Goal: Transaction & Acquisition: Book appointment/travel/reservation

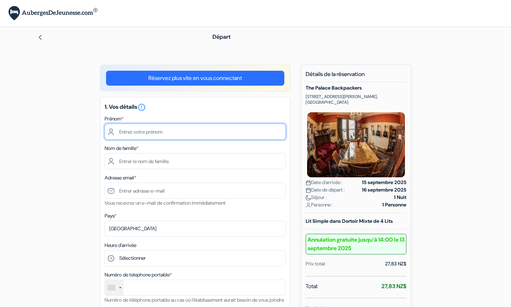
click at [154, 138] on input "text" at bounding box center [195, 132] width 181 height 16
type input "[PERSON_NAME]"
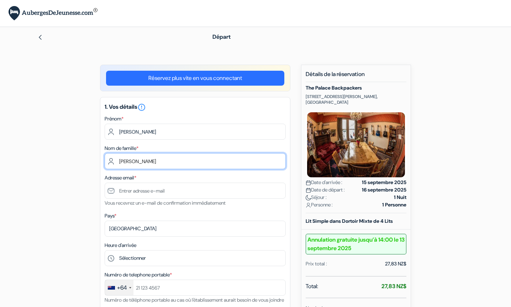
type input "KONZACK-WENGER"
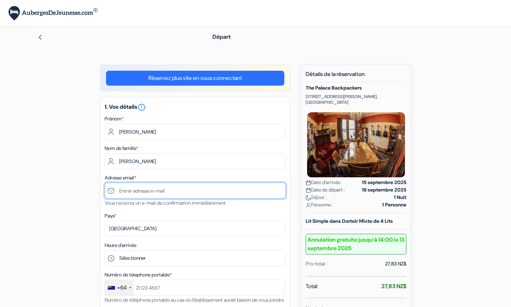
type input "[EMAIL_ADDRESS][DOMAIN_NAME]"
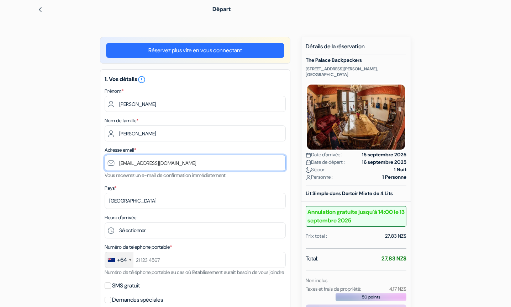
scroll to position [45, 0]
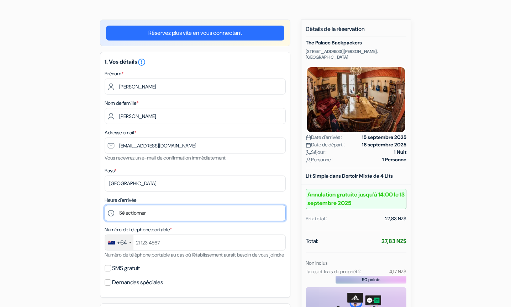
select select "16"
click at [96, 232] on div "add_box The Palace Backpackers 114 Rutherford Street Nelson, Nelson, Nouvelle Z…" at bounding box center [256, 294] width 470 height 549
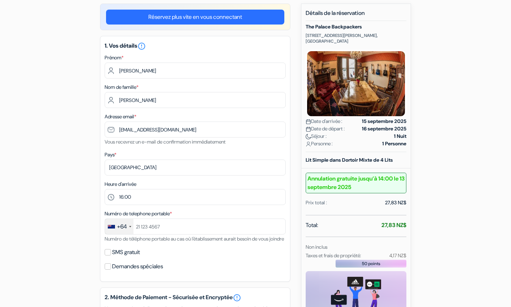
scroll to position [74, 0]
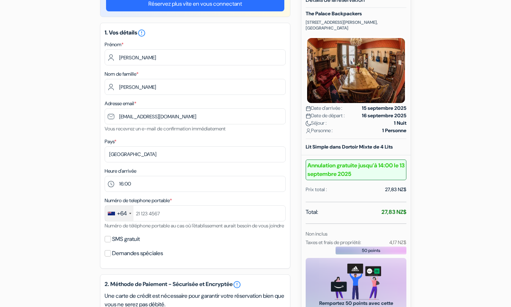
click at [127, 217] on div "+64" at bounding box center [122, 214] width 10 height 9
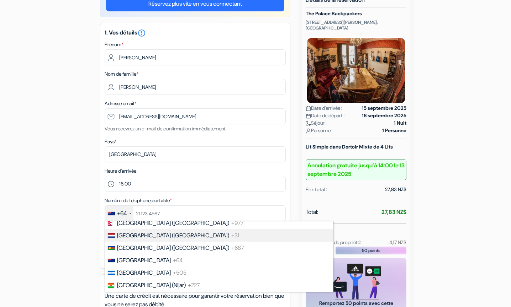
scroll to position [958, 0]
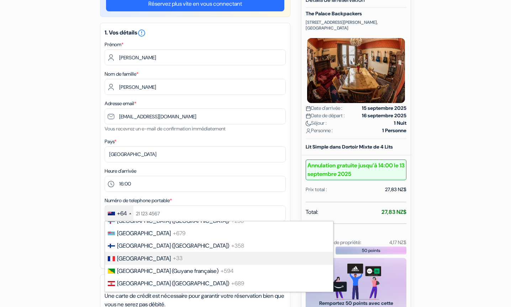
click at [173, 259] on span "+33" at bounding box center [178, 258] width 10 height 7
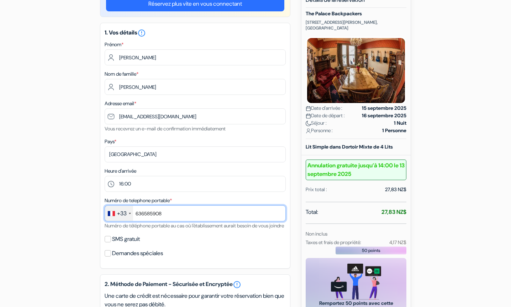
type input "636585908"
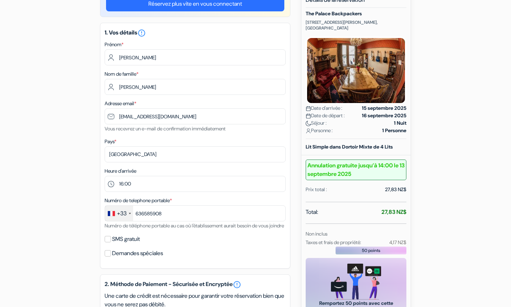
click at [58, 227] on div "add_box The Palace Backpackers 114 Rutherford Street Nelson, Nelson, Nouvelle Z…" at bounding box center [256, 264] width 470 height 549
click at [110, 243] on input "SMS gratuit" at bounding box center [108, 239] width 6 height 6
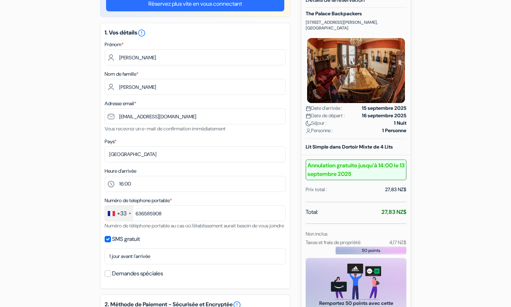
click at [109, 243] on input "SMS gratuit" at bounding box center [108, 239] width 6 height 6
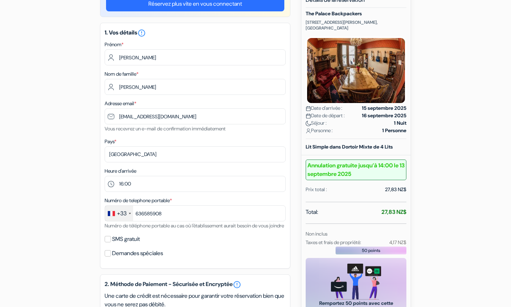
click at [109, 243] on input "SMS gratuit" at bounding box center [108, 239] width 6 height 6
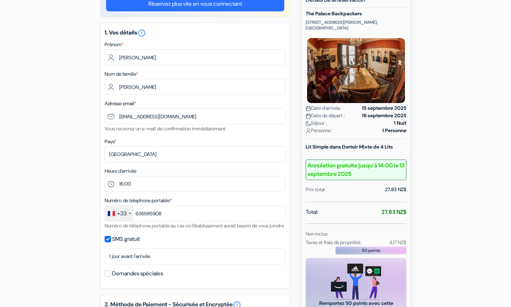
click at [109, 243] on input "SMS gratuit" at bounding box center [108, 239] width 6 height 6
checkbox input "false"
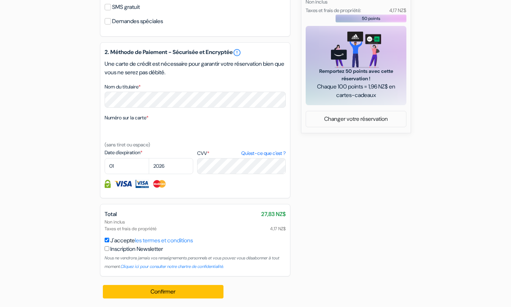
scroll to position [315, 0]
select select "09"
select select "2030"
click at [339, 229] on div "add_box The Palace Backpackers 114 Rutherford Street Nelson, Nelson, Nouvelle Z…" at bounding box center [256, 32] width 470 height 549
click at [179, 299] on div "Confirmer Loading... Traitement de la demande..." at bounding box center [163, 292] width 127 height 31
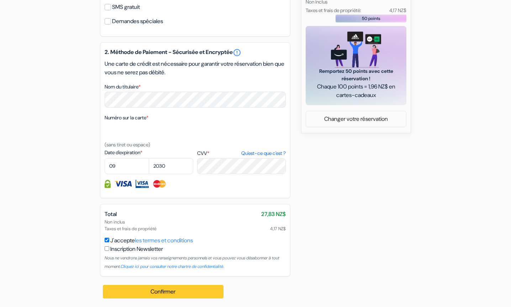
click at [180, 287] on button "Confirmer Loading..." at bounding box center [163, 292] width 121 height 14
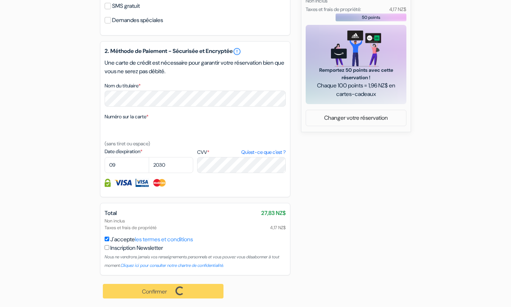
scroll to position [316, 0]
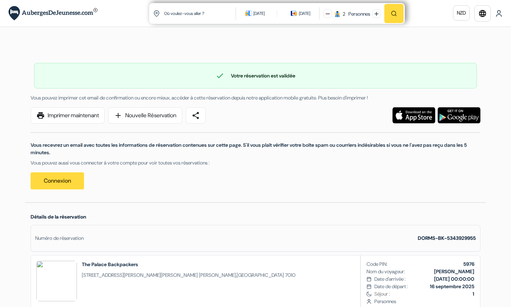
click at [499, 11] on img at bounding box center [498, 13] width 7 height 7
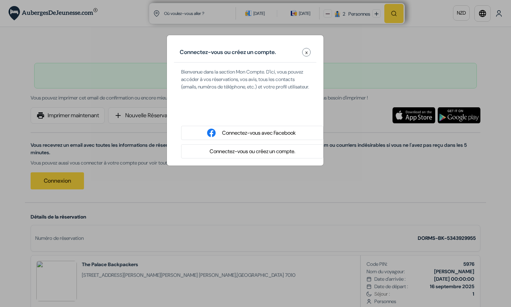
click at [260, 156] on button "Connectez-vous ou créez un compte." at bounding box center [252, 151] width 90 height 9
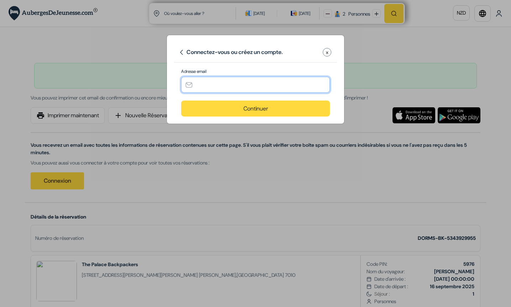
click at [229, 82] on input "text" at bounding box center [255, 85] width 149 height 16
type input "[EMAIL_ADDRESS][DOMAIN_NAME]"
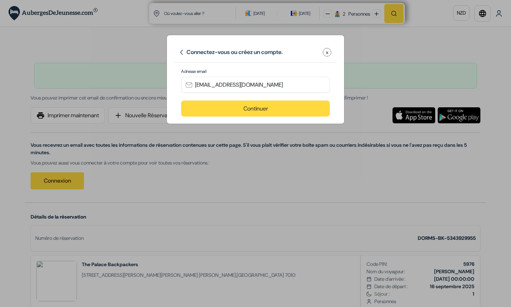
click at [267, 108] on button "Continuer" at bounding box center [255, 109] width 149 height 16
click at [280, 111] on button "Continuer" at bounding box center [255, 109] width 149 height 16
click at [258, 111] on button "Continuer" at bounding box center [255, 109] width 149 height 16
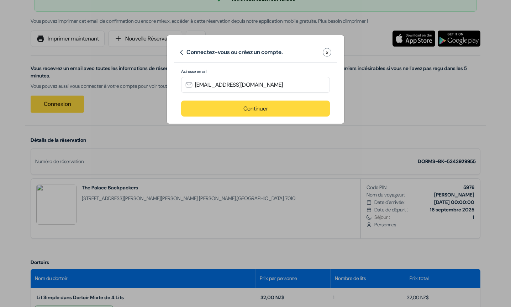
scroll to position [143, 0]
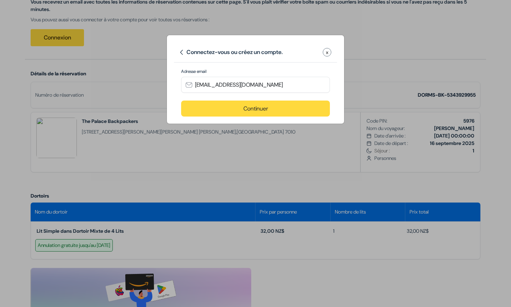
click at [268, 105] on button "Continuer" at bounding box center [255, 109] width 149 height 16
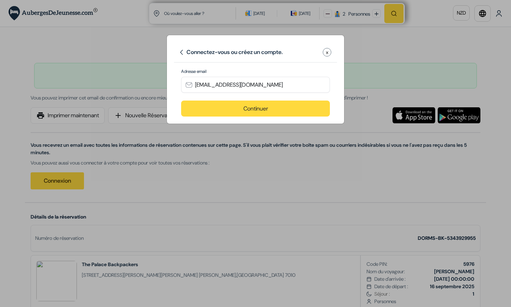
scroll to position [0, 0]
click at [246, 110] on button "Continuer" at bounding box center [255, 109] width 149 height 16
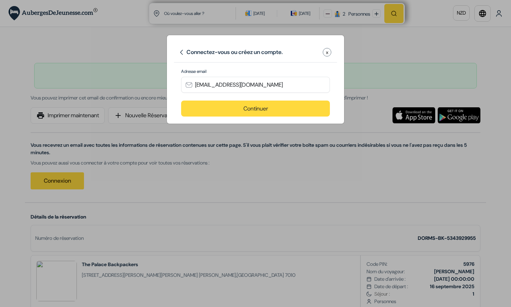
click at [246, 110] on button "Continuer" at bounding box center [255, 109] width 149 height 16
click at [286, 110] on button "Continuer" at bounding box center [255, 109] width 149 height 16
click at [326, 56] on span "x" at bounding box center [327, 52] width 2 height 7
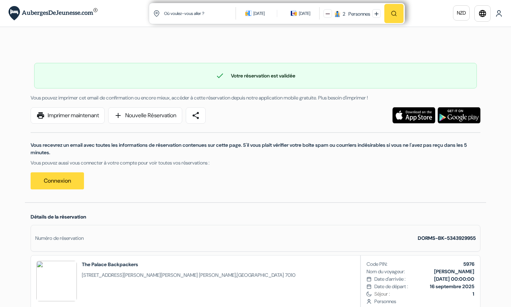
click at [501, 10] on img at bounding box center [498, 13] width 7 height 7
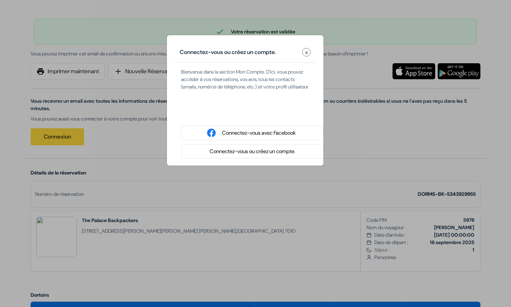
scroll to position [46, 0]
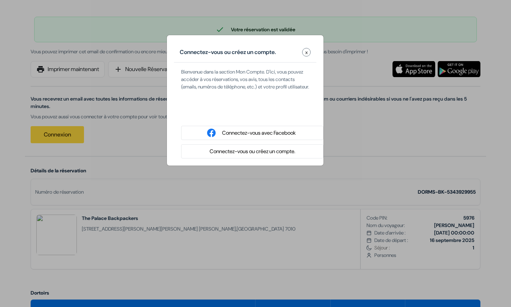
click at [278, 156] on button "Connectez-vous ou créez un compte." at bounding box center [252, 151] width 90 height 9
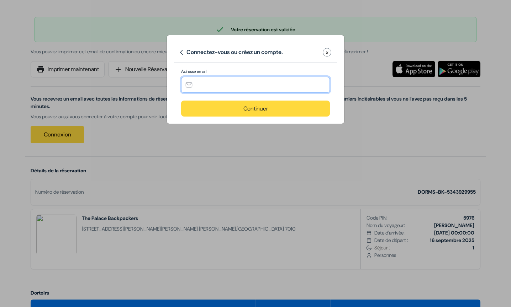
click at [238, 82] on input "text" at bounding box center [255, 85] width 149 height 16
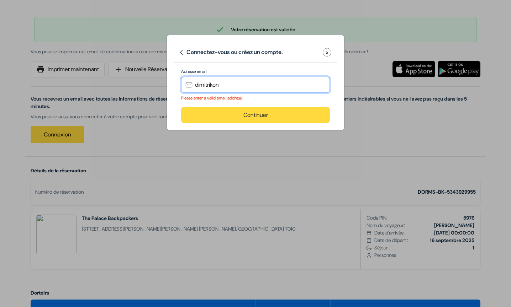
type input "dimitrikon"
click at [328, 51] on span "x" at bounding box center [327, 52] width 2 height 7
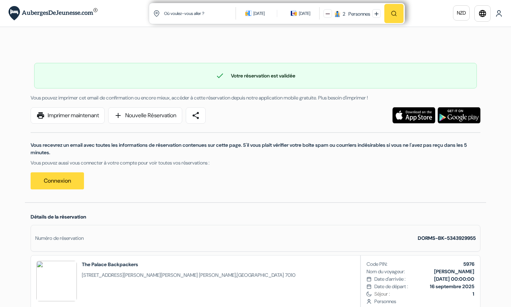
scroll to position [0, 0]
